Goal: Task Accomplishment & Management: Use online tool/utility

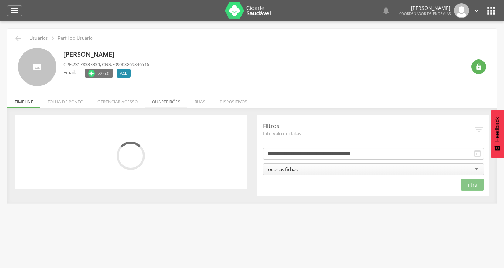
click at [165, 101] on li "Quarteirões" at bounding box center [166, 100] width 42 height 17
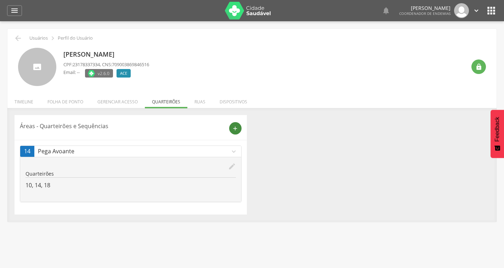
click at [235, 124] on div "add" at bounding box center [235, 128] width 12 height 12
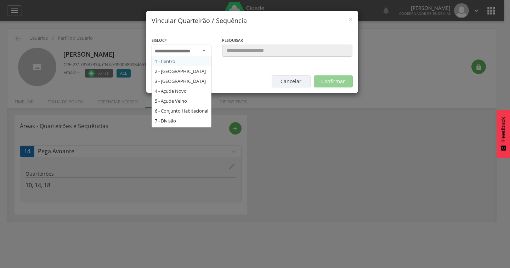
click at [185, 49] on input "select-one" at bounding box center [177, 51] width 45 height 6
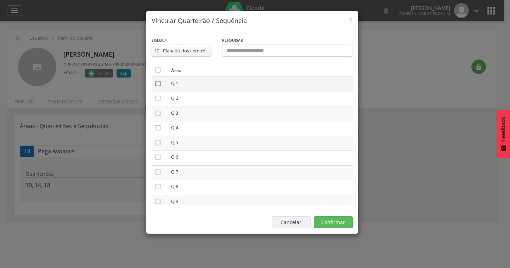
click at [156, 81] on icon "" at bounding box center [157, 83] width 7 height 7
click at [157, 141] on icon "" at bounding box center [157, 142] width 7 height 7
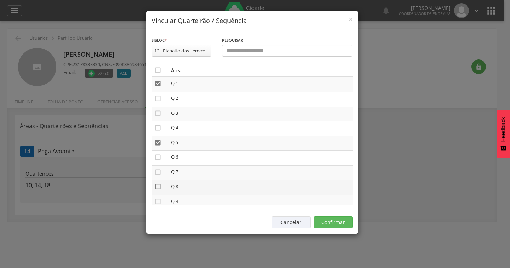
scroll to position [35, 0]
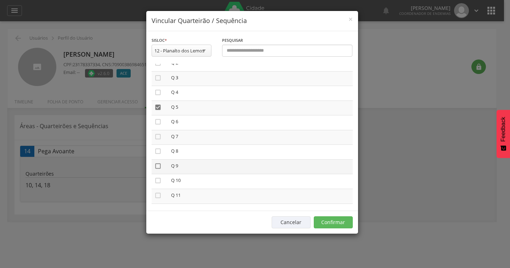
click at [161, 165] on icon "" at bounding box center [157, 165] width 7 height 7
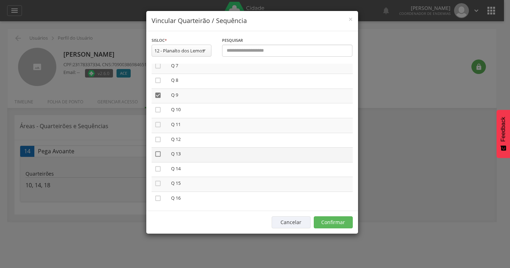
click at [157, 153] on icon "" at bounding box center [157, 153] width 7 height 7
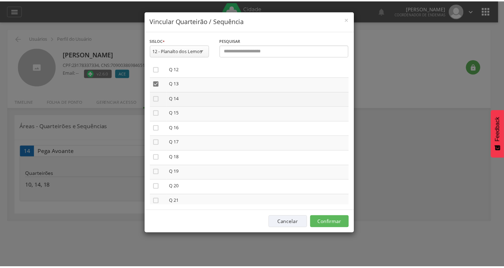
scroll to position [177, 0]
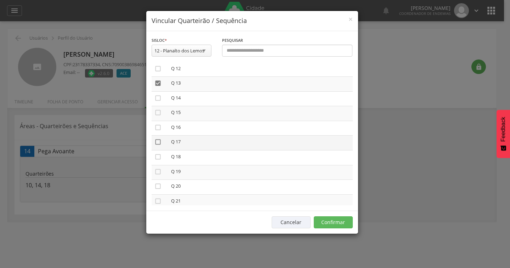
click at [157, 142] on icon "" at bounding box center [157, 141] width 7 height 7
click at [334, 223] on button "Confirmar" at bounding box center [333, 222] width 39 height 12
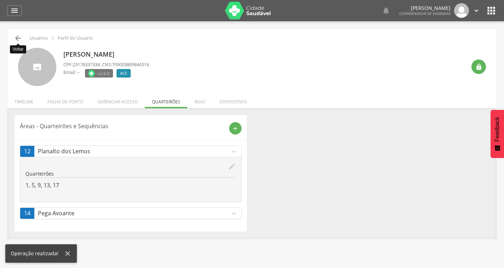
click at [15, 39] on icon "" at bounding box center [18, 38] width 8 height 8
